Goal: Task Accomplishment & Management: Complete application form

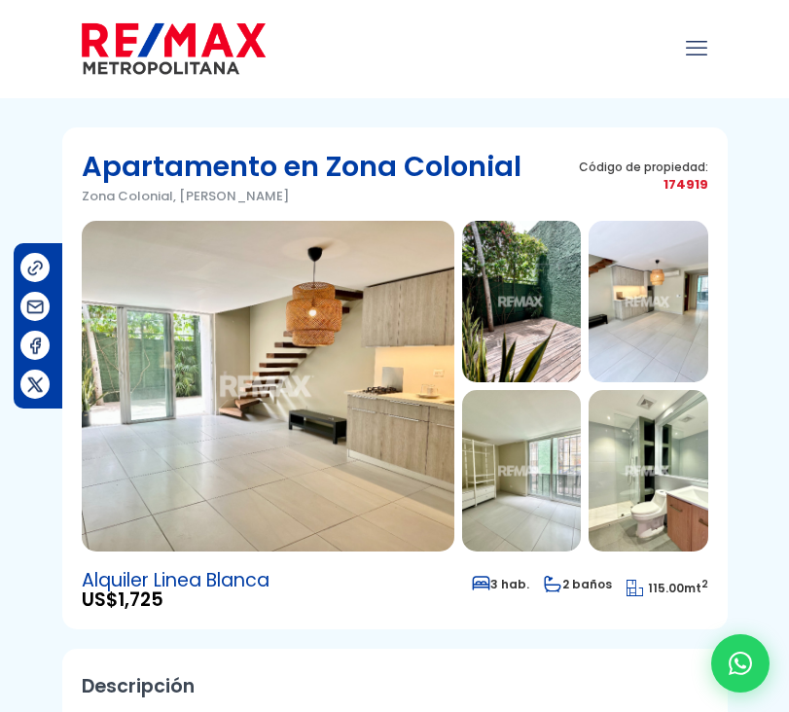
type input "Marina"
type input "[PERSON_NAME]"
type input "marina.garanton1994@gmail.com"
type input "8094490546"
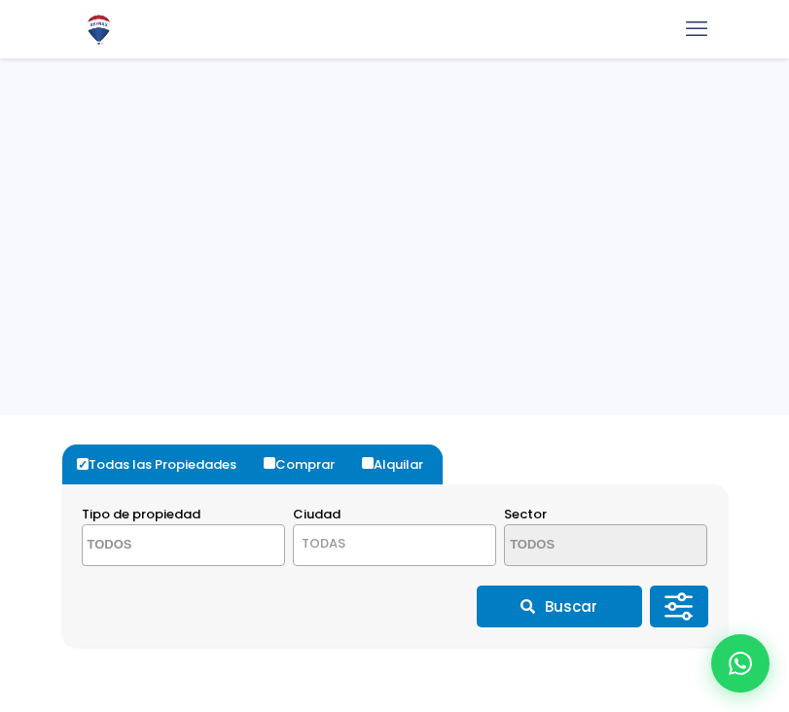
select select
